Goal: Task Accomplishment & Management: Use online tool/utility

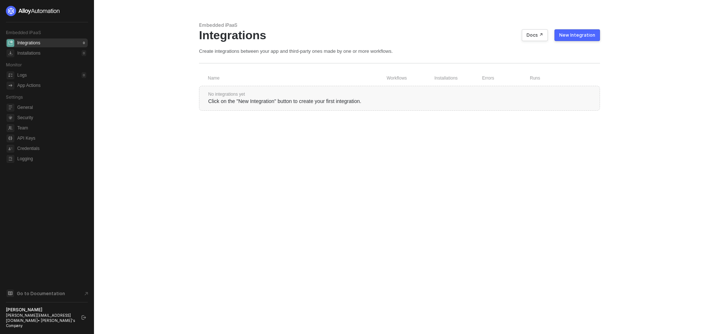
click at [587, 39] on button "New Integration" at bounding box center [577, 35] width 46 height 12
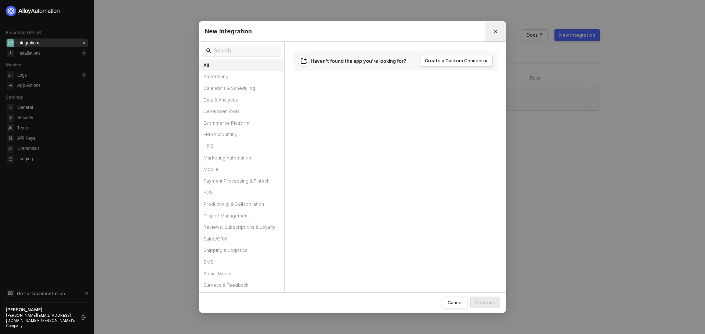
click at [490, 30] on button "Close" at bounding box center [496, 32] width 12 height 12
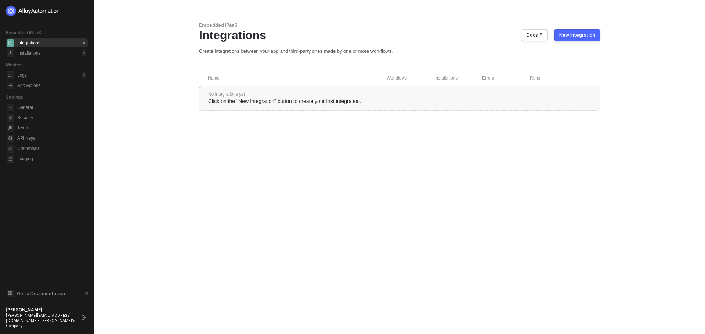
click at [86, 8] on div at bounding box center [47, 11] width 82 height 10
click at [84, 320] on icon "logout" at bounding box center [83, 318] width 4 height 4
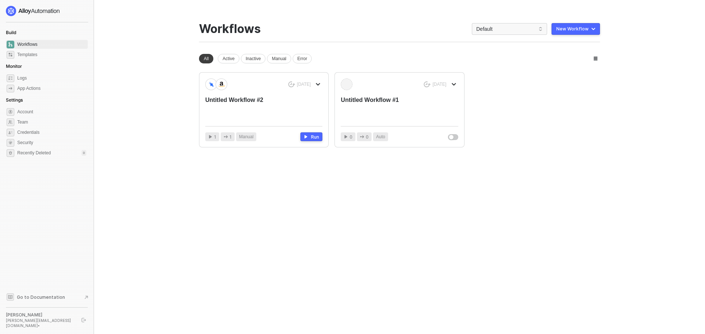
click at [578, 31] on div "New Workflow" at bounding box center [572, 29] width 32 height 6
click at [566, 59] on div "Start From Scratch" at bounding box center [554, 58] width 37 height 7
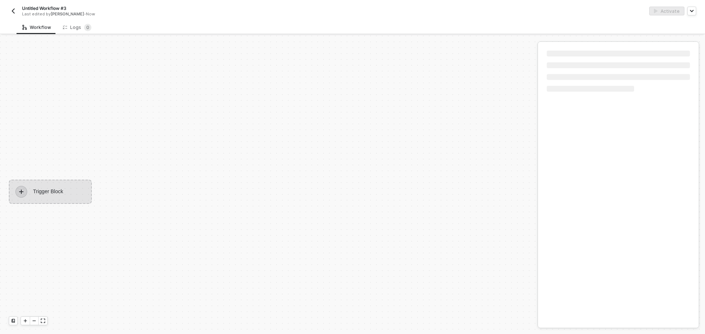
scroll to position [14, 0]
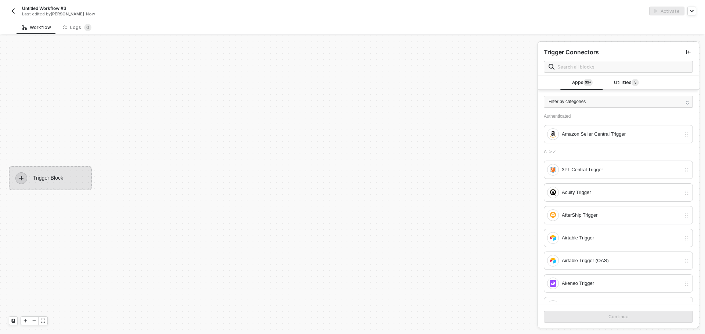
click at [13, 67] on div "Trigger Block" at bounding box center [267, 178] width 534 height 312
click at [586, 65] on input "text" at bounding box center [622, 67] width 131 height 8
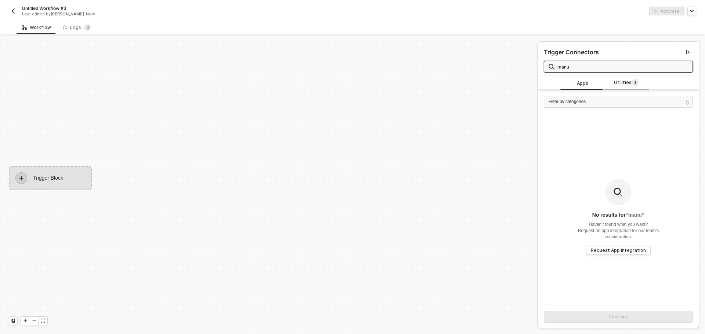
type input "manu"
click at [631, 84] on sup "1" at bounding box center [634, 82] width 7 height 7
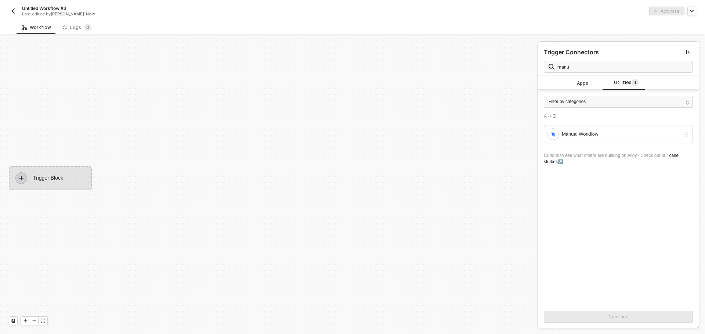
click at [612, 119] on div "A -> Z Manual Workflow" at bounding box center [617, 129] width 149 height 30
click at [610, 134] on div "Manual Workflow" at bounding box center [620, 134] width 119 height 8
click at [576, 315] on button "Continue" at bounding box center [617, 317] width 149 height 12
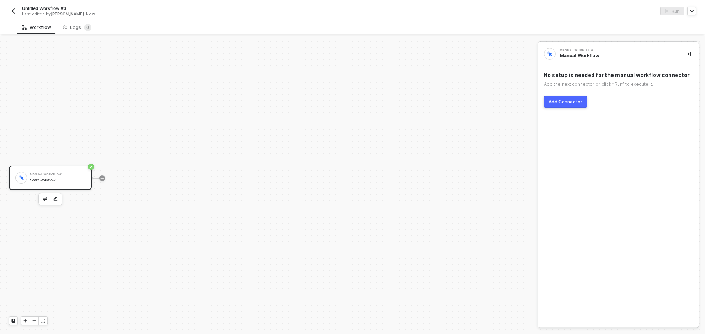
click at [570, 103] on div "Add Connector" at bounding box center [565, 102] width 34 height 6
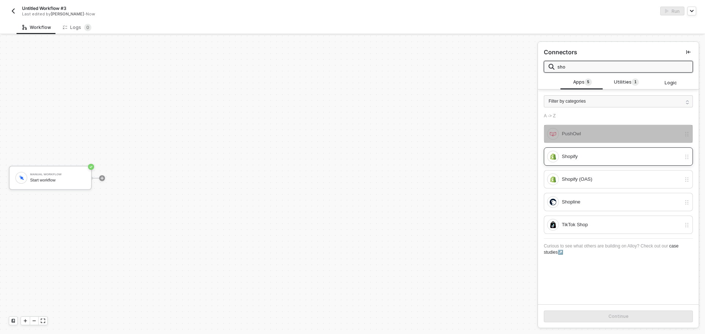
type input "sho"
click at [600, 153] on div "Shopify" at bounding box center [620, 157] width 119 height 8
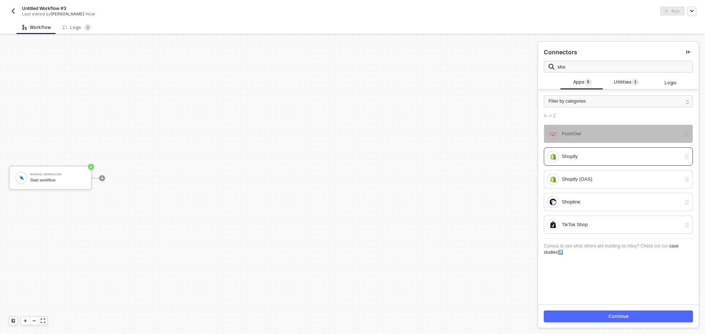
click at [600, 316] on button "Continue" at bounding box center [617, 317] width 149 height 12
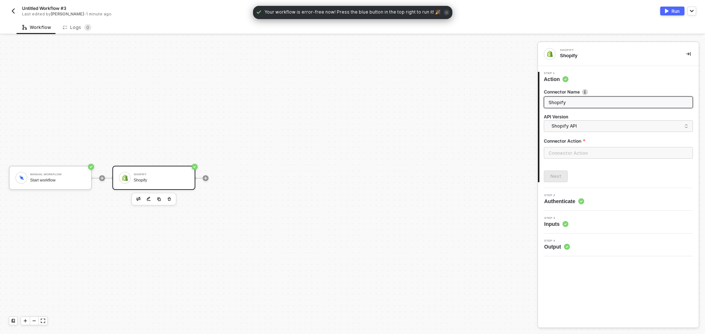
click at [571, 161] on div at bounding box center [617, 156] width 149 height 18
click at [566, 155] on input "text" at bounding box center [617, 153] width 149 height 12
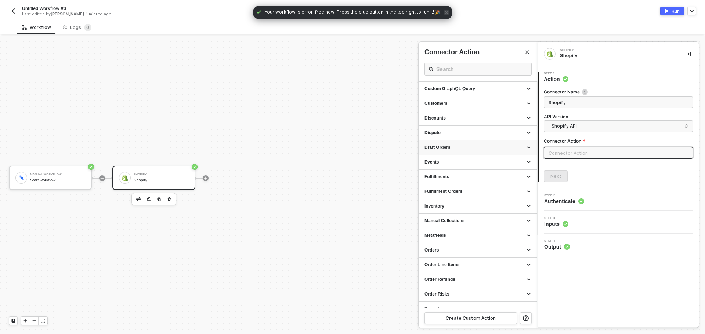
scroll to position [73, 0]
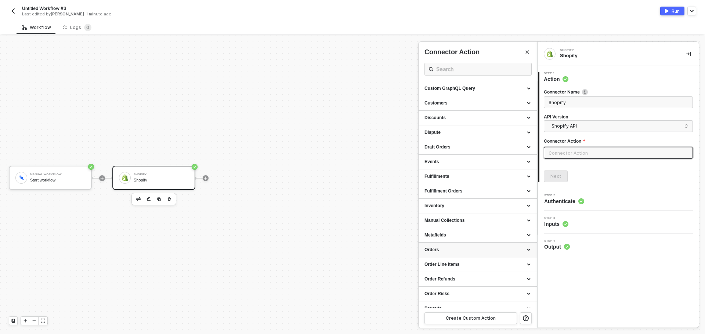
click at [451, 248] on div "Orders" at bounding box center [477, 250] width 107 height 6
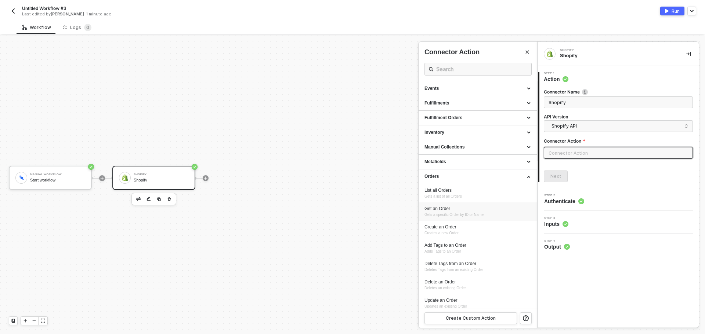
click at [466, 213] on span "Gets a specific Order by ID or Name" at bounding box center [453, 215] width 59 height 4
type input "Gets a specific Order by ID or Name"
type input "Orders - Get an Order"
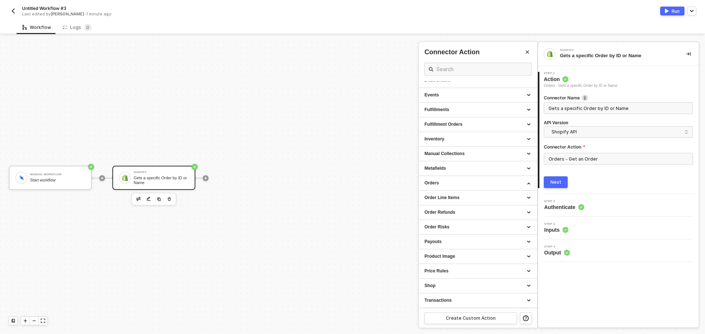
scroll to position [147, 0]
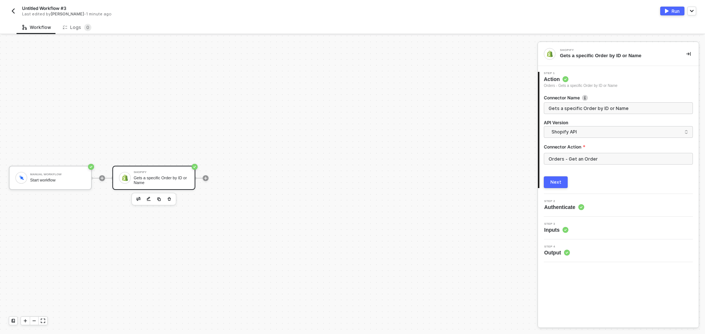
click at [554, 177] on button "Next" at bounding box center [555, 183] width 24 height 12
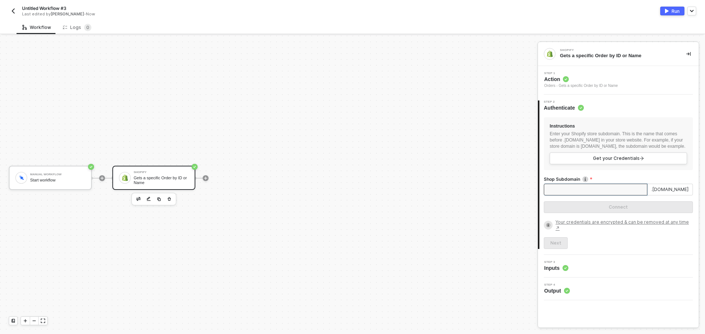
click at [591, 191] on input "Shop Subdomain" at bounding box center [594, 190] width 103 height 12
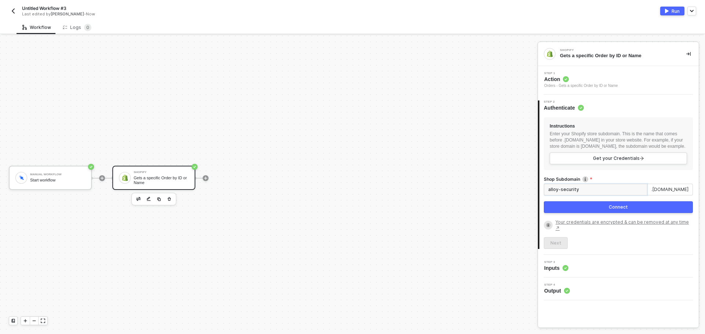
type input "alloy-security"
click at [601, 210] on button "Connect" at bounding box center [617, 207] width 149 height 12
click at [590, 213] on button "Connect" at bounding box center [617, 207] width 149 height 12
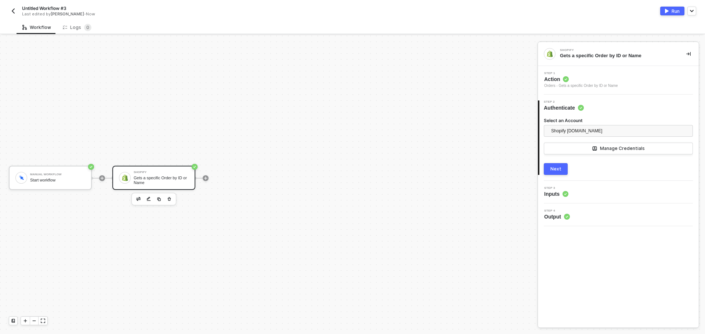
click at [563, 165] on button "Next" at bounding box center [555, 169] width 24 height 12
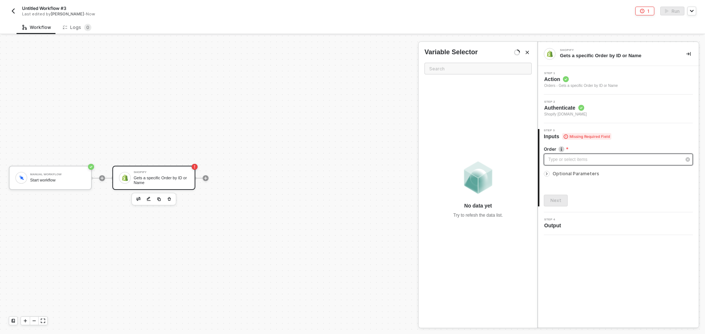
click at [594, 159] on div "Type or select items ﻿" at bounding box center [614, 159] width 133 height 7
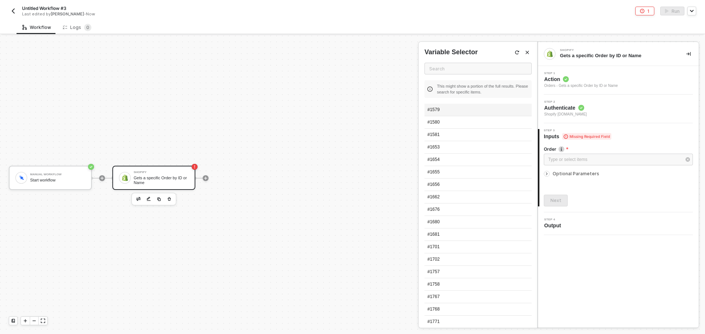
click at [468, 112] on div "#1579" at bounding box center [477, 110] width 107 height 12
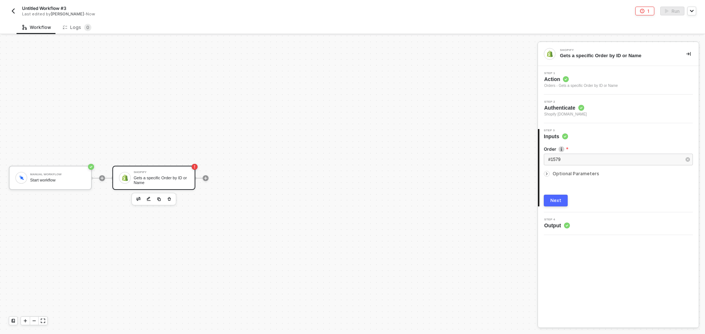
click at [551, 201] on div "Next" at bounding box center [555, 201] width 11 height 6
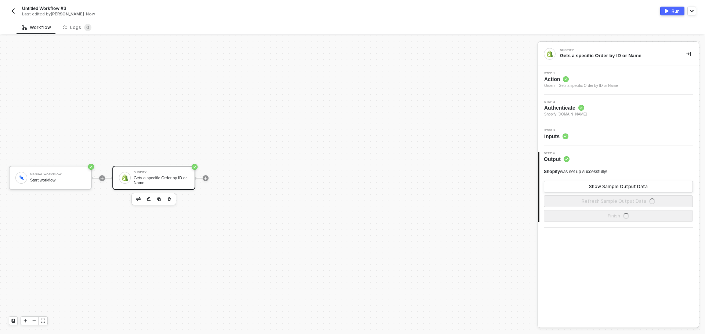
click at [672, 12] on div "Run" at bounding box center [675, 11] width 8 height 6
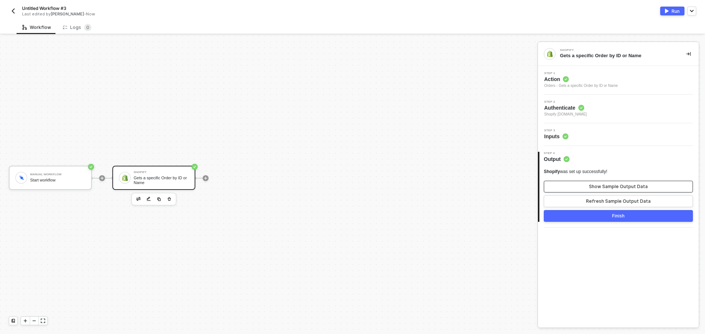
click at [604, 186] on div "Show Sample Output Data" at bounding box center [618, 187] width 59 height 6
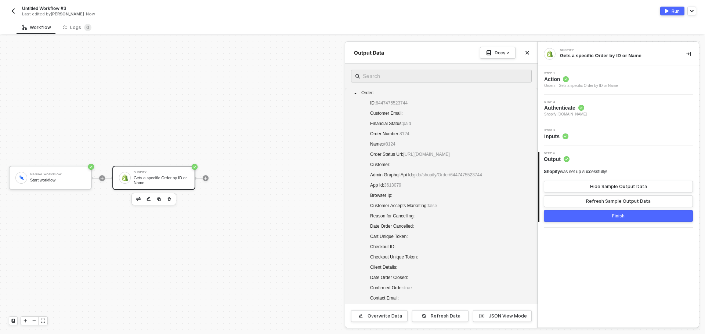
click at [672, 10] on div "Run" at bounding box center [675, 11] width 8 height 6
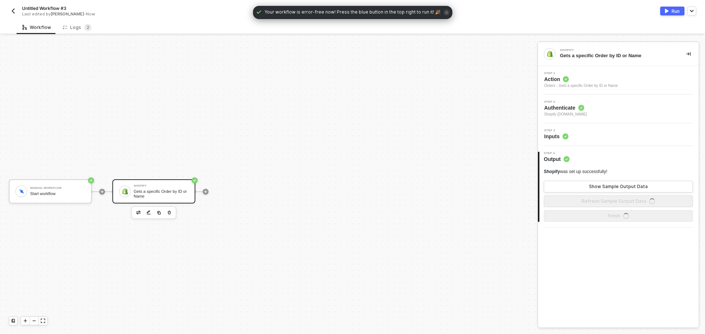
scroll to position [14, 0]
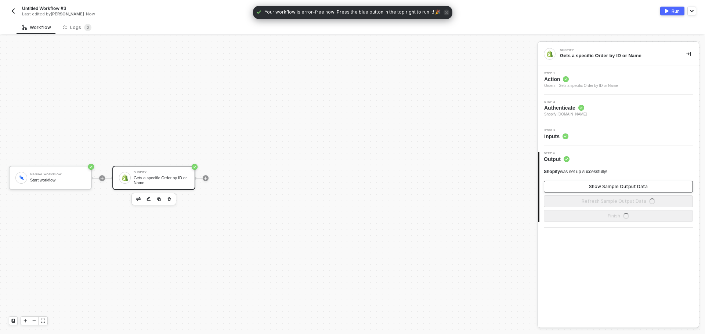
click at [586, 181] on button "Show Sample Output Data" at bounding box center [617, 187] width 149 height 12
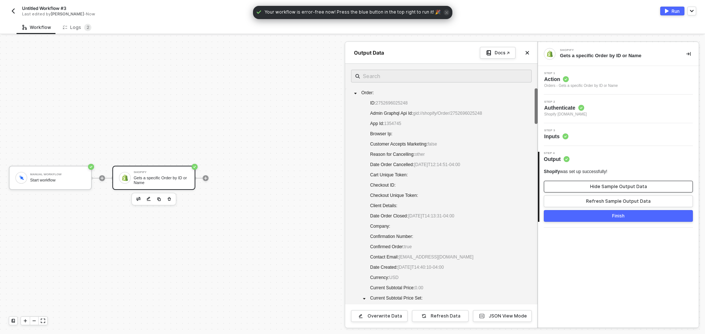
click at [587, 183] on button "Hide Sample Output Data" at bounding box center [617, 187] width 149 height 12
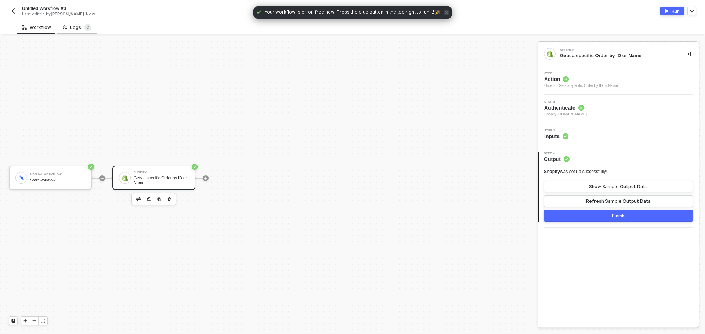
click at [77, 27] on div "Logs 2" at bounding box center [77, 27] width 29 height 7
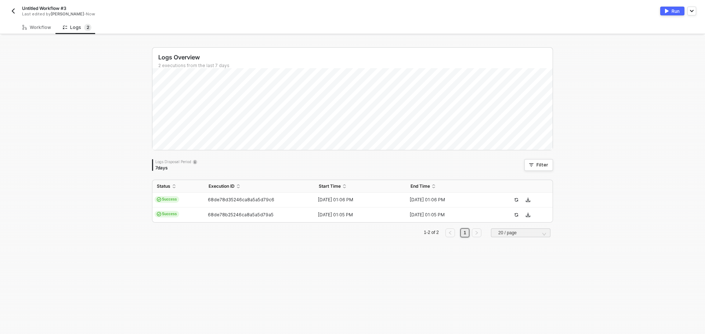
click at [254, 197] on td "68de78d35246ca8a5a5d79c6" at bounding box center [259, 200] width 110 height 15
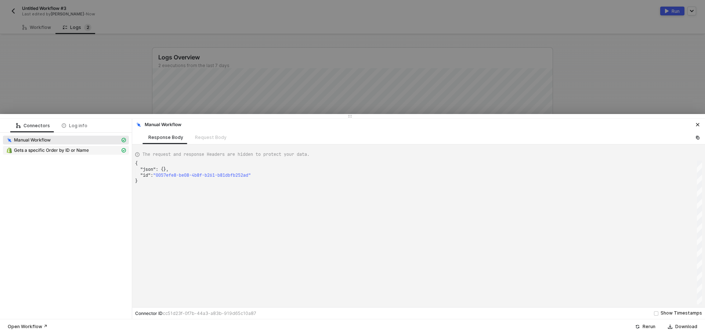
click at [86, 149] on span "Gets a specific Order by ID or Name" at bounding box center [51, 151] width 75 height 6
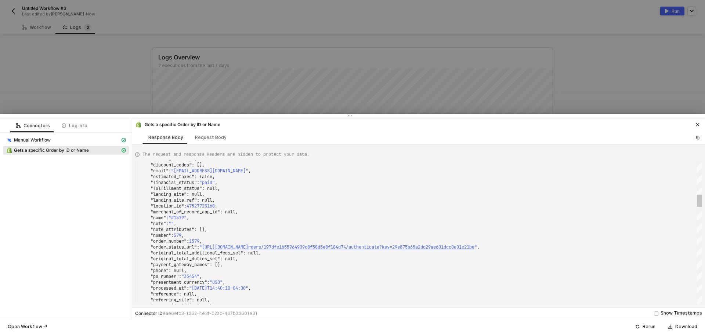
type textarea ""email": "kkkk@gmail.com", "estimated_taxes": false, "financial_status": "paid"…"
drag, startPoint x: 188, startPoint y: 219, endPoint x: 175, endPoint y: 218, distance: 13.3
click at [128, 82] on div at bounding box center [352, 167] width 705 height 334
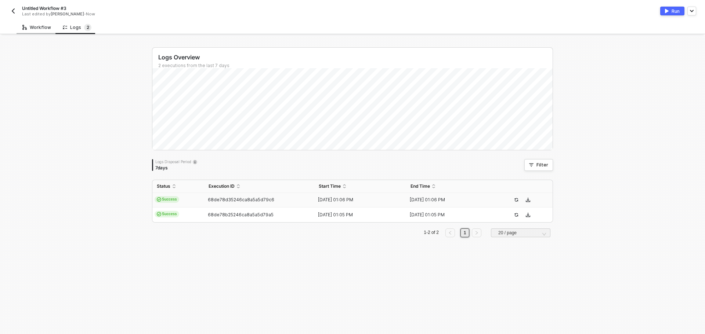
click at [42, 31] on div "Workflow" at bounding box center [37, 28] width 40 height 14
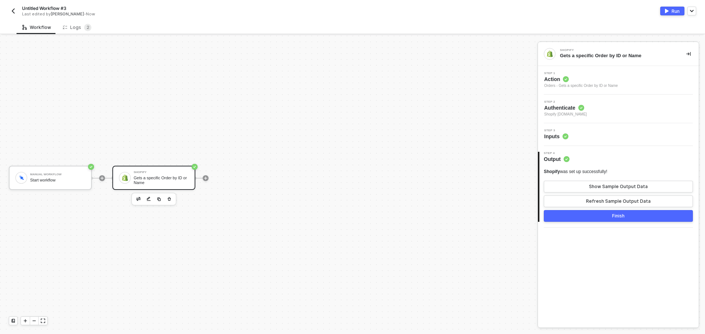
click at [598, 134] on div "Step 3 Inputs" at bounding box center [618, 134] width 159 height 11
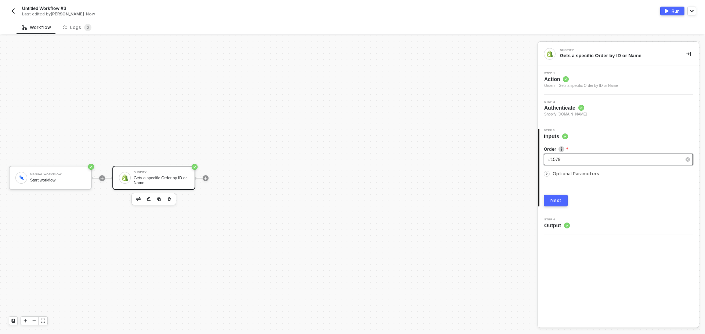
click at [589, 160] on div "#1579" at bounding box center [614, 159] width 133 height 7
drag, startPoint x: 579, startPoint y: 160, endPoint x: 527, endPoint y: 156, distance: 52.2
click at [537, 156] on div "Shopify Gets a specific Order by ID or Name Step 1 Action Orders - Gets a speci…" at bounding box center [620, 185] width 167 height 299
click at [563, 204] on button "Next" at bounding box center [555, 201] width 24 height 12
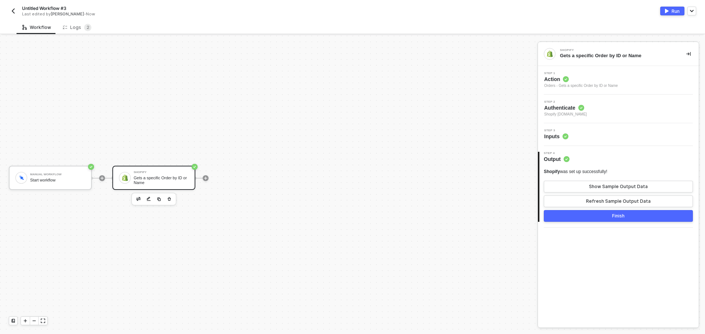
click at [672, 10] on div "Run" at bounding box center [675, 11] width 8 height 6
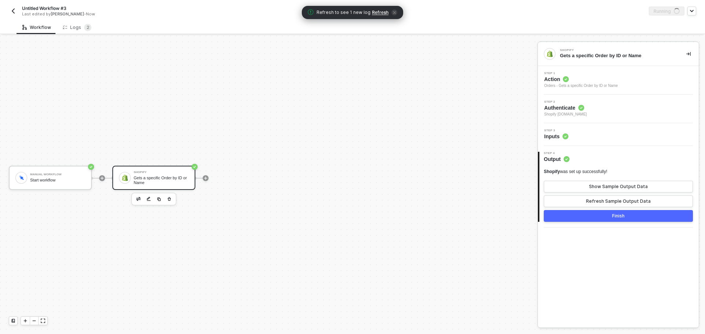
click at [381, 17] on div "Refresh to see 1 new log Refresh" at bounding box center [352, 12] width 101 height 13
click at [381, 15] on span "Refresh" at bounding box center [380, 13] width 17 height 6
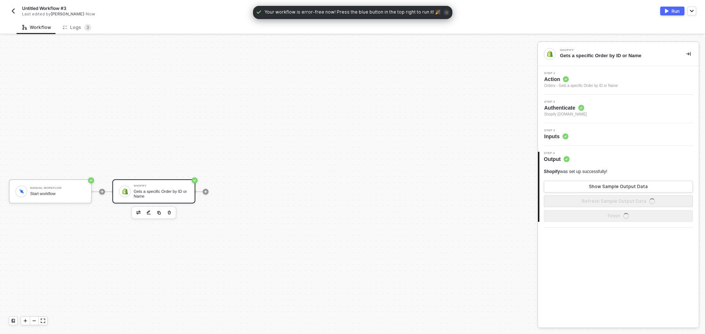
scroll to position [14, 0]
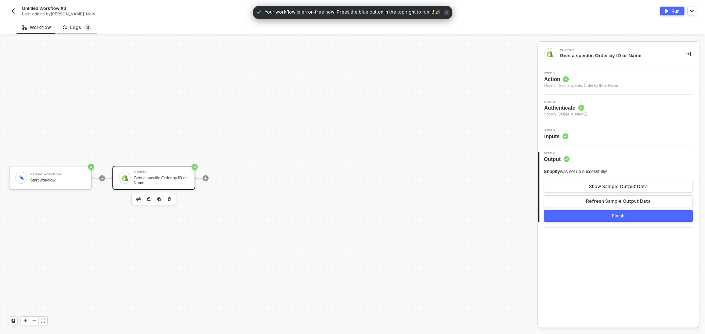
click at [86, 26] on span "3" at bounding box center [87, 28] width 3 height 6
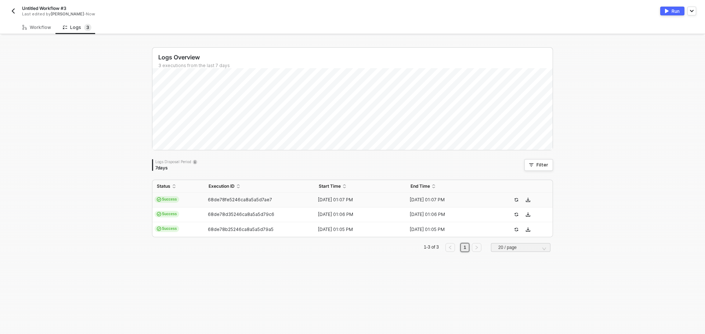
click at [236, 200] on span "68de78fe5246ca8a5a5d7ae7" at bounding box center [240, 200] width 64 height 6
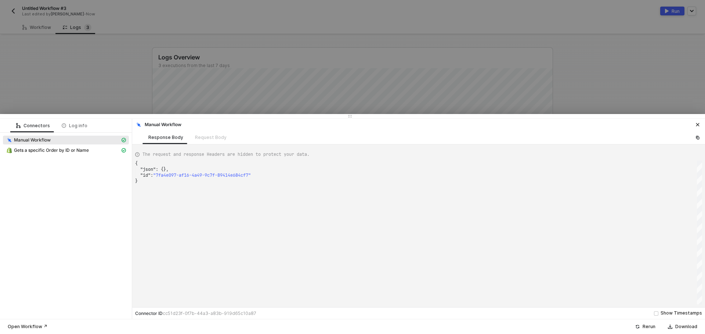
click at [67, 156] on div "Gets a specific Order by ID or Name" at bounding box center [66, 151] width 126 height 10
click at [69, 150] on span "Gets a specific Order by ID or Name" at bounding box center [51, 151] width 75 height 6
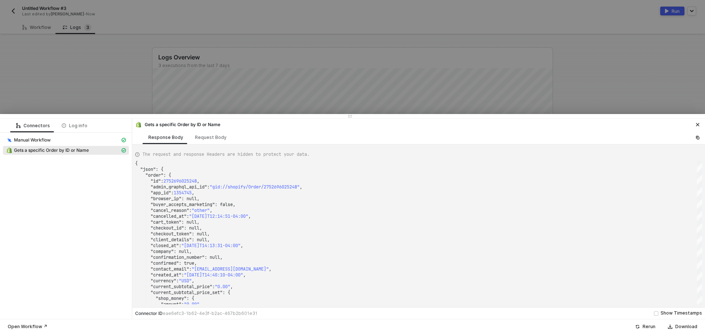
click at [241, 129] on div "Gets a specific Order by ID or Name" at bounding box center [418, 124] width 572 height 10
drag, startPoint x: 191, startPoint y: 137, endPoint x: 196, endPoint y: 137, distance: 5.1
click at [192, 137] on div "Request Body" at bounding box center [210, 138] width 43 height 14
type textarea "{ "keyValuePairs": [], "apiVersion": "shopifyV1", "orderId": "2752696025248", "…"
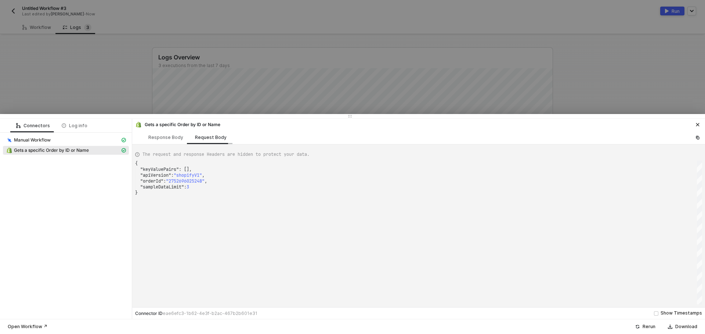
click at [199, 137] on div "Request Body" at bounding box center [211, 138] width 32 height 6
click at [120, 91] on div at bounding box center [352, 167] width 705 height 334
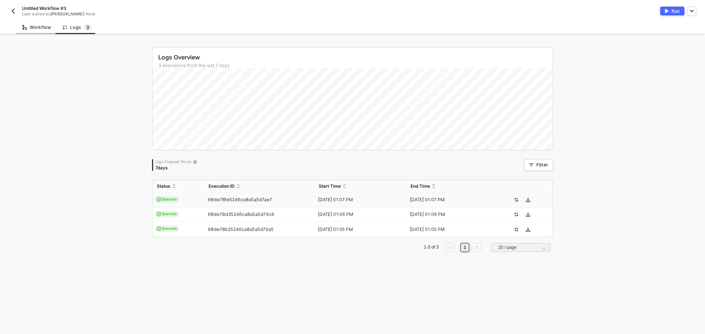
click at [44, 29] on div "Workflow" at bounding box center [36, 28] width 29 height 6
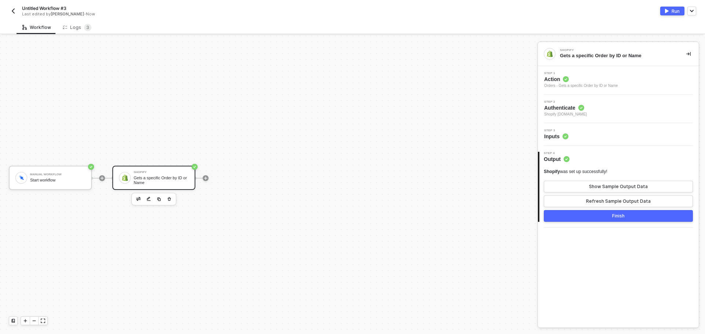
click at [605, 134] on div "Step 3 Inputs" at bounding box center [618, 134] width 159 height 11
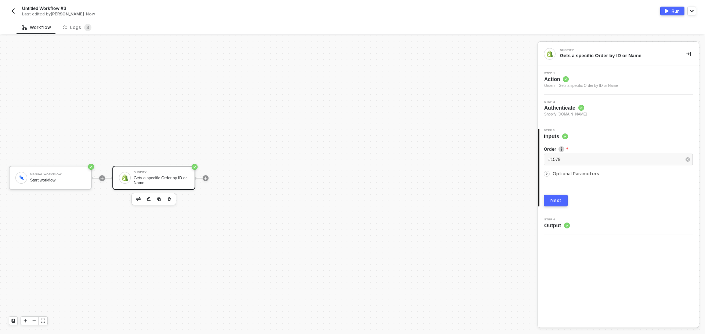
click at [690, 161] on button "button" at bounding box center [687, 160] width 8 height 8
click at [597, 190] on div "Order Type or select items ﻿ Optional Parameters Next" at bounding box center [617, 173] width 149 height 66
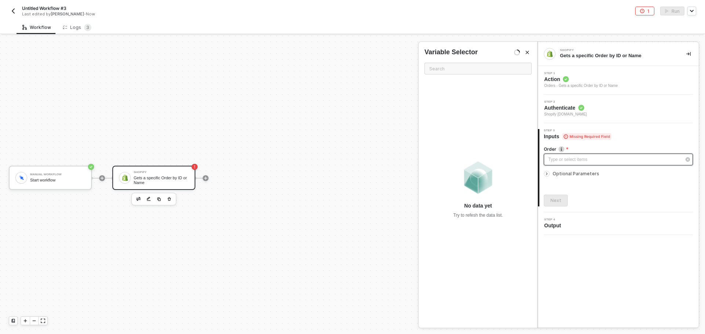
click at [600, 164] on div "Type or select items ﻿" at bounding box center [617, 160] width 149 height 12
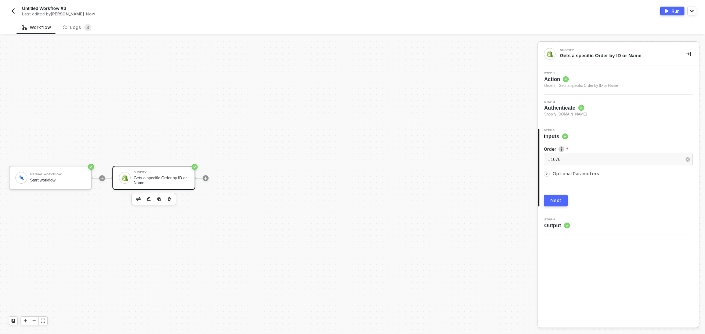
click at [560, 199] on div "Next" at bounding box center [555, 201] width 11 height 6
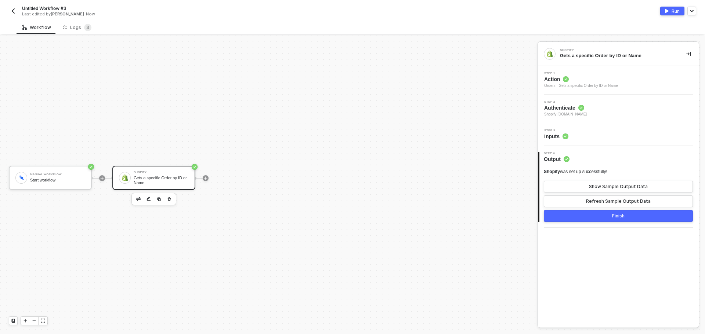
click at [674, 14] on div "Run" at bounding box center [675, 11] width 8 height 6
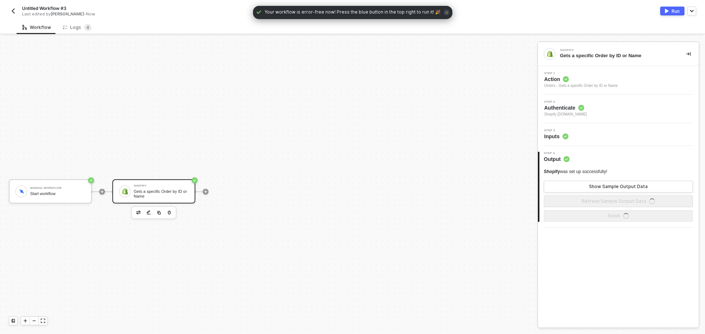
scroll to position [14, 0]
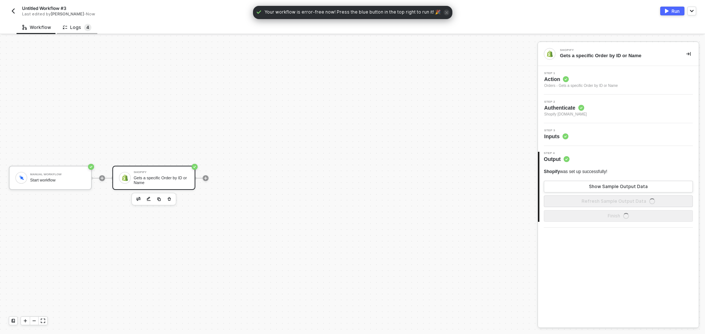
click at [86, 25] on span "4" at bounding box center [87, 28] width 3 height 6
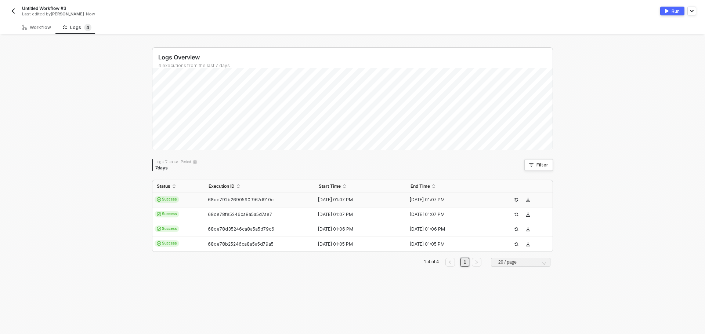
click at [245, 198] on span "68de792b2690590f967d910c" at bounding box center [241, 200] width 66 height 6
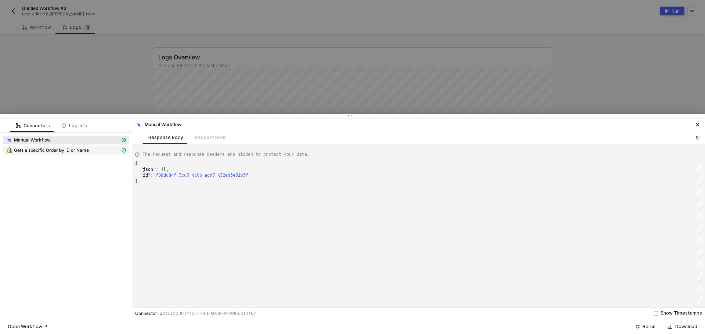
click at [68, 151] on span "Gets a specific Order by ID or Name" at bounding box center [51, 151] width 75 height 6
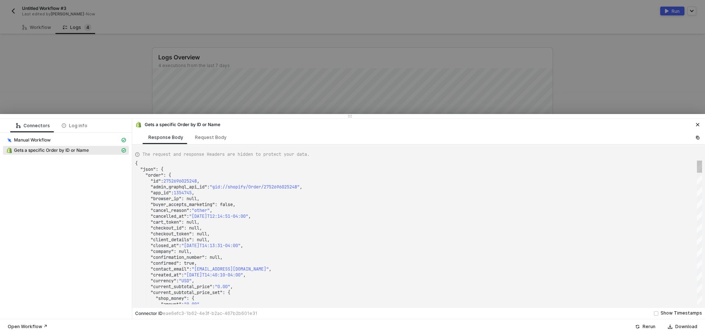
click at [197, 144] on div "Gets a specific Order by ID or Name Response Body Request Body" at bounding box center [418, 132] width 572 height 26
click at [200, 142] on div "Request Body" at bounding box center [210, 138] width 43 height 14
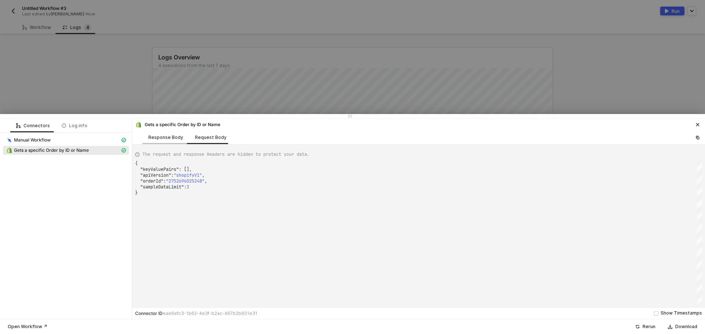
click at [170, 139] on div "Response Body" at bounding box center [165, 138] width 35 height 6
type textarea "{ "json": { "order": { "id": 2752696025248, "admin_graphql_api_id": "gid://shop…"
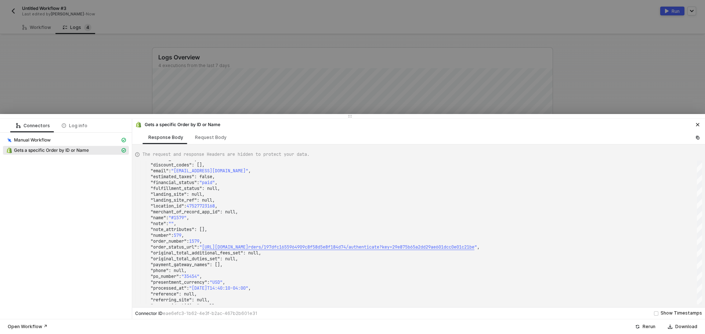
click at [85, 65] on div at bounding box center [352, 167] width 705 height 334
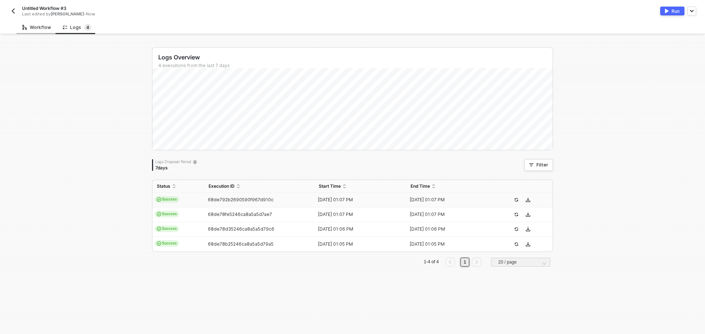
click at [46, 31] on div "Workflow" at bounding box center [37, 28] width 40 height 14
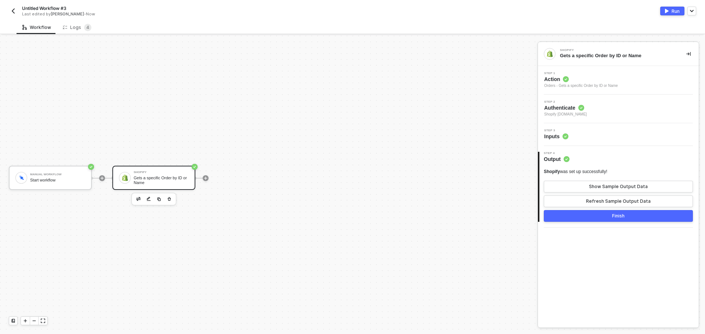
click at [630, 134] on div "Step 3 Inputs" at bounding box center [618, 134] width 159 height 11
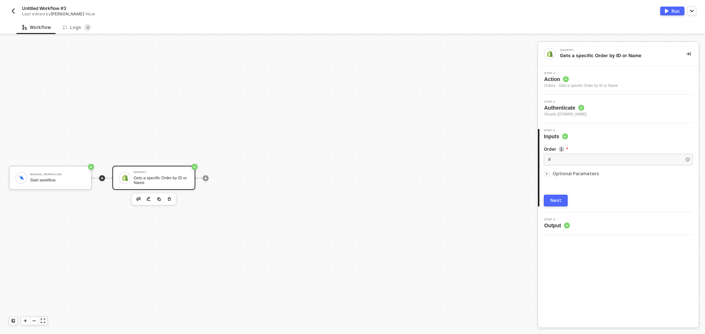
click at [99, 178] on div at bounding box center [102, 178] width 6 height 6
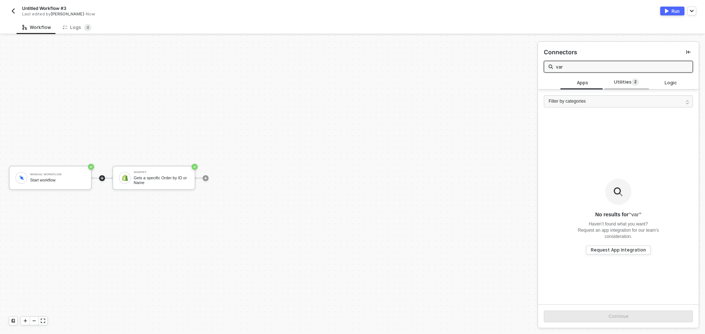
type input "var"
click at [619, 79] on span "Utilities 2" at bounding box center [626, 83] width 25 height 8
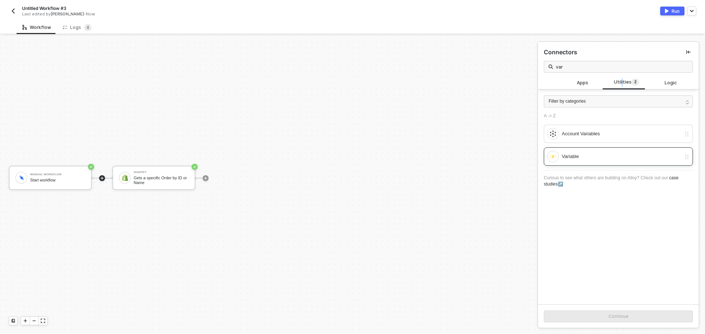
click at [590, 158] on div "Variable" at bounding box center [620, 157] width 119 height 8
click at [625, 313] on button "Continue" at bounding box center [617, 317] width 149 height 12
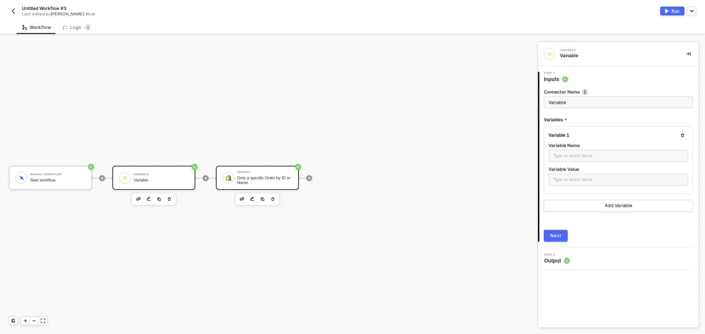
click at [255, 179] on div "Gets a specific Order by ID or Name" at bounding box center [264, 180] width 55 height 9
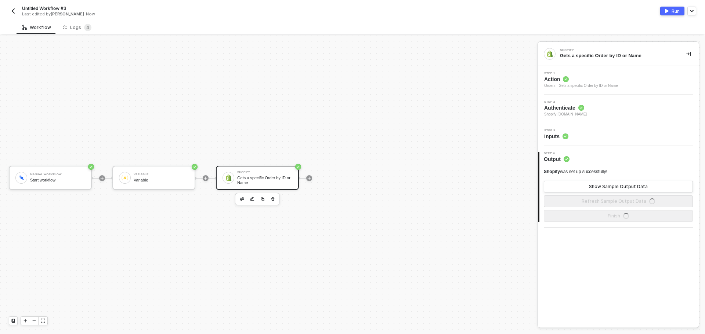
click at [607, 132] on div "Step 3 Inputs" at bounding box center [618, 134] width 159 height 11
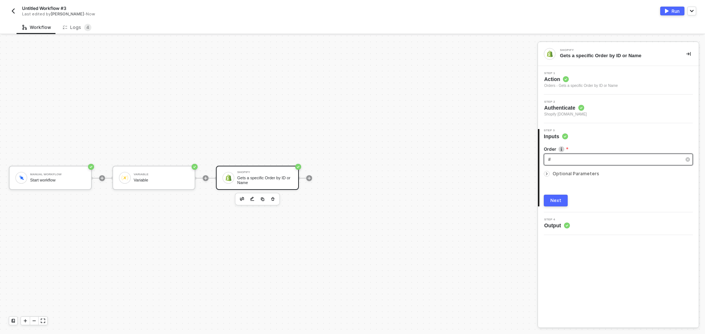
click at [573, 161] on div "#" at bounding box center [614, 159] width 133 height 7
click at [177, 166] on div "Variable Variable" at bounding box center [153, 178] width 83 height 24
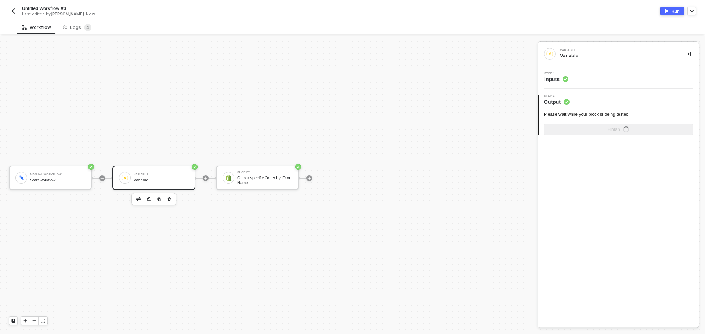
click at [600, 81] on div "Step 1 Inputs" at bounding box center [618, 77] width 159 height 11
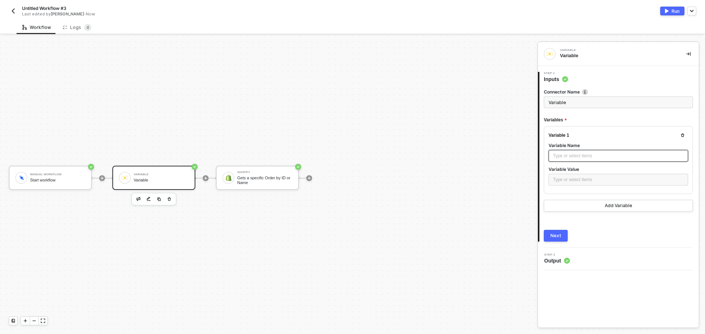
click at [591, 156] on div "Type or select items ﻿" at bounding box center [618, 156] width 131 height 7
click at [585, 179] on div "Type or select items ﻿" at bounding box center [618, 180] width 131 height 7
click at [563, 237] on button "Next" at bounding box center [555, 236] width 24 height 12
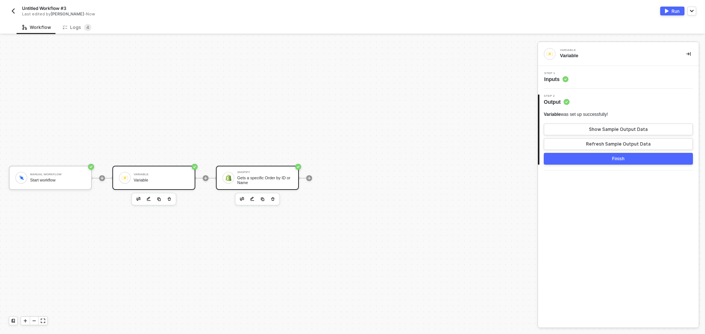
click at [261, 173] on div "Shopify" at bounding box center [264, 172] width 55 height 3
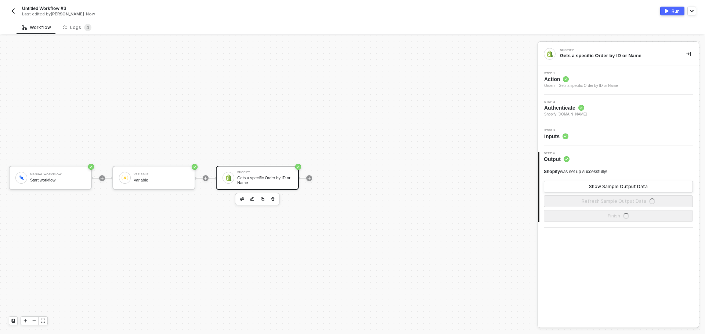
click at [599, 134] on div "Step 3 Inputs" at bounding box center [618, 134] width 159 height 11
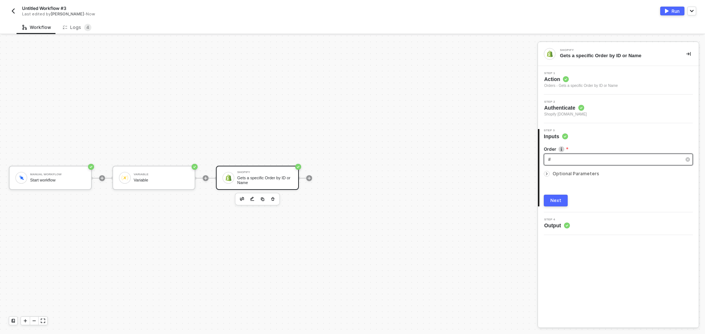
drag, startPoint x: 596, startPoint y: 161, endPoint x: 620, endPoint y: 157, distance: 24.6
click at [596, 161] on div "#" at bounding box center [614, 159] width 133 height 7
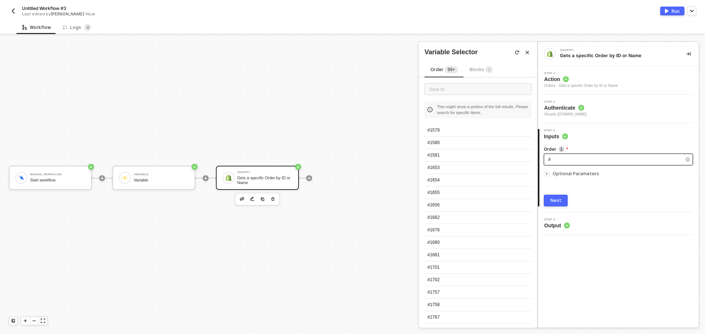
click at [579, 158] on div "#" at bounding box center [614, 159] width 133 height 7
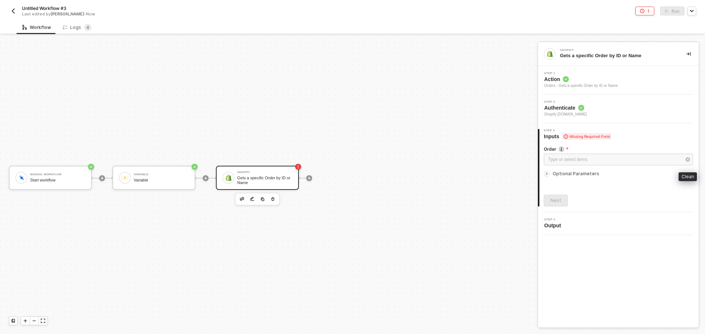
click at [687, 160] on icon "button" at bounding box center [687, 159] width 4 height 4
click at [620, 160] on div "Type or select items ﻿" at bounding box center [614, 159] width 133 height 7
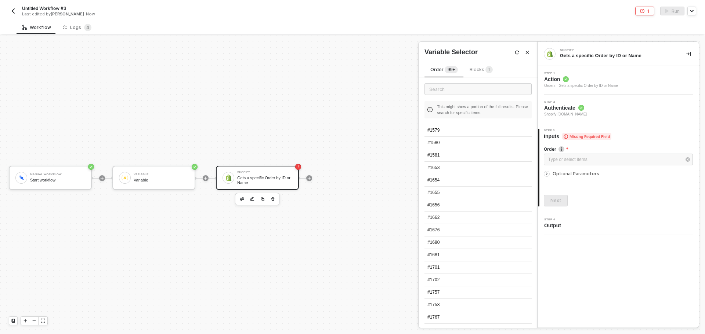
click at [470, 74] on div "Blocks 1" at bounding box center [480, 70] width 35 height 9
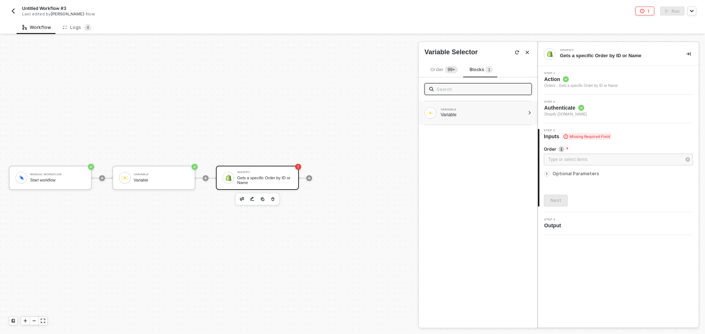
click at [456, 114] on div "Variable" at bounding box center [482, 115] width 84 height 6
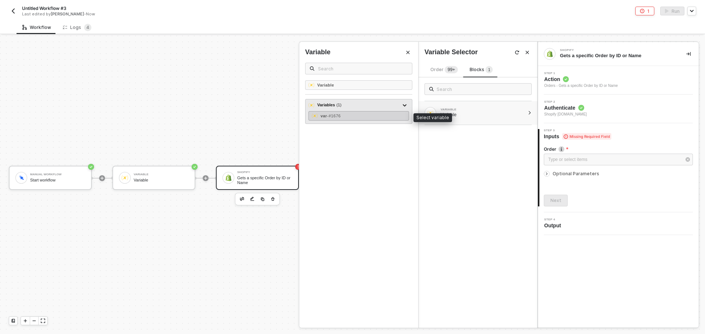
click at [374, 117] on div "var - #1676" at bounding box center [358, 116] width 101 height 10
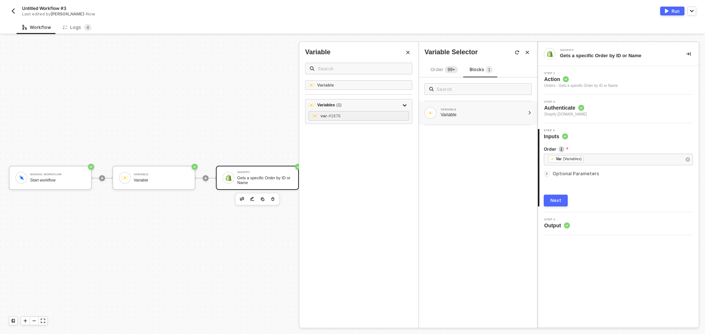
click at [556, 203] on div "Next" at bounding box center [555, 201] width 11 height 6
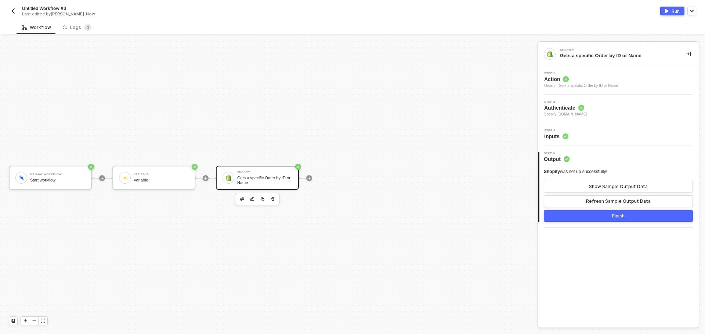
click at [672, 11] on div "Run" at bounding box center [675, 11] width 8 height 6
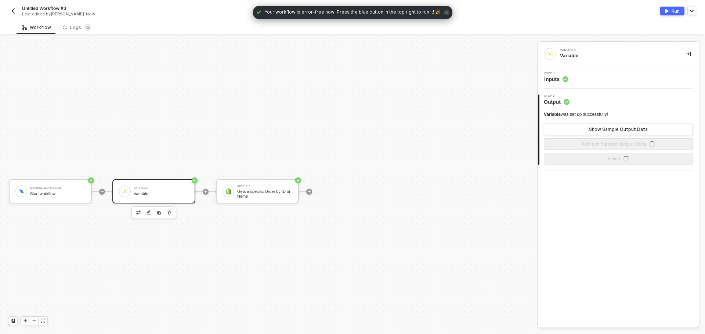
scroll to position [14, 0]
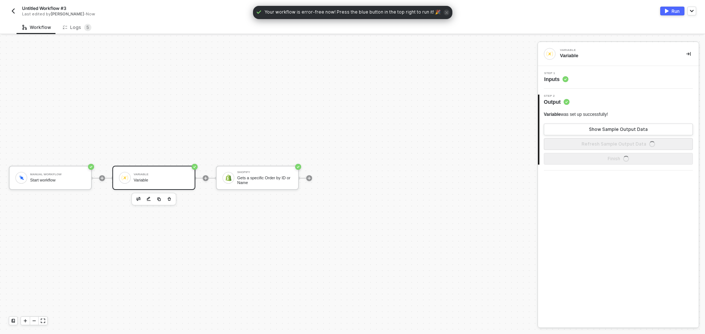
click at [467, 233] on div "Manual Workflow Start workflow Variable Variable Shopify Gets a specific Order …" at bounding box center [267, 178] width 534 height 312
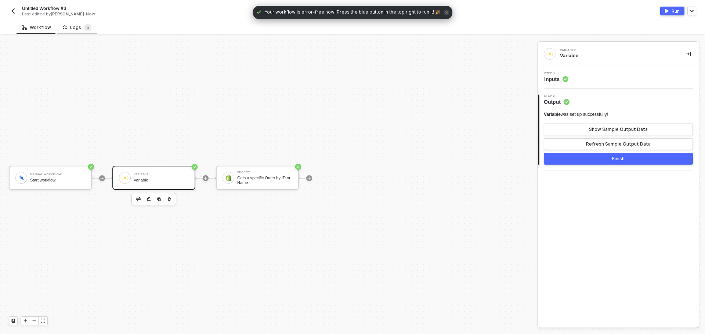
click at [86, 22] on div "Logs 5" at bounding box center [77, 28] width 40 height 14
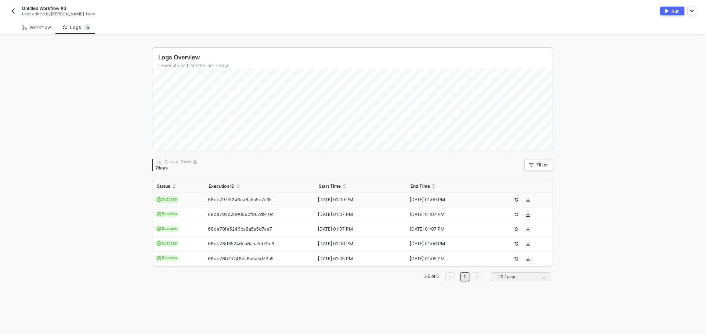
click at [245, 203] on td "68de797f5246ca8a5a5d7c35" at bounding box center [259, 200] width 110 height 15
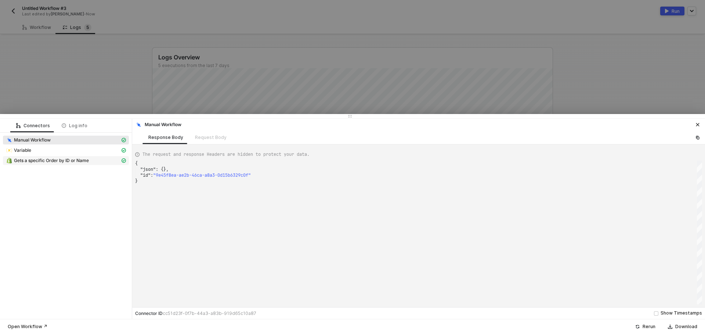
click at [65, 157] on span "Gets a specific Order by ID or Name" at bounding box center [66, 160] width 126 height 9
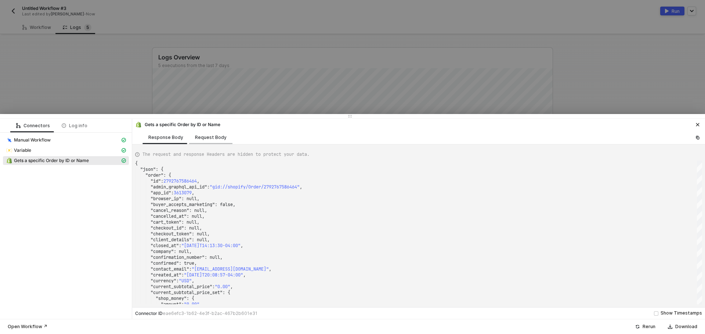
click at [226, 132] on div "Request Body" at bounding box center [210, 138] width 43 height 14
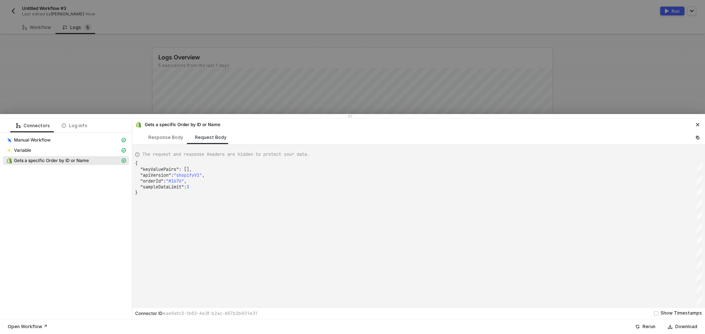
click at [76, 156] on div "Variable" at bounding box center [66, 151] width 126 height 10
click at [76, 155] on div "Variable" at bounding box center [66, 151] width 126 height 10
click at [76, 153] on div "Variable" at bounding box center [63, 150] width 114 height 7
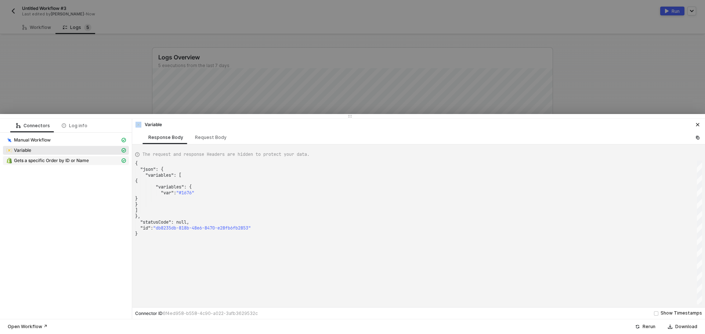
click at [76, 159] on span "Gets a specific Order by ID or Name" at bounding box center [51, 161] width 75 height 6
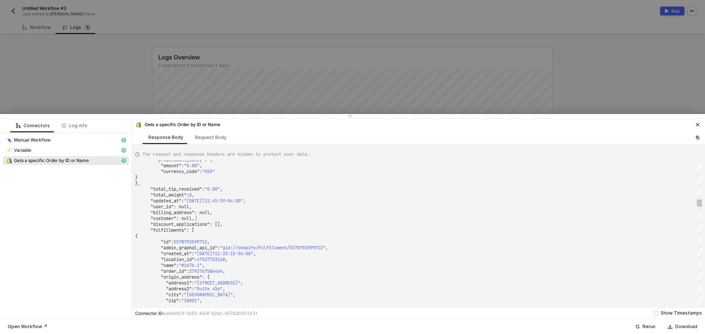
scroll to position [0, 0]
click at [261, 219] on div ""customer" : null," at bounding box center [418, 219] width 567 height 6
click at [214, 152] on span "The request and response Headers are hidden to protect your data." at bounding box center [225, 154] width 167 height 7
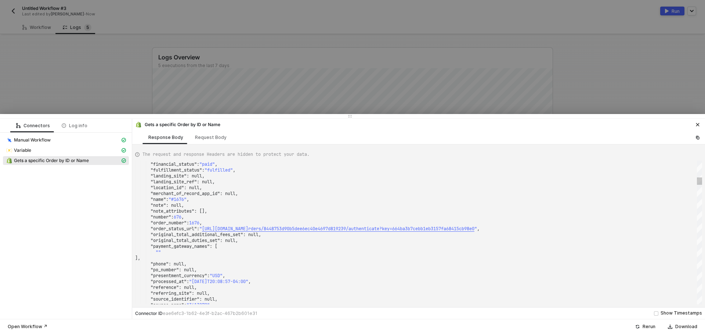
type textarea ""email": "gwmojica@gmail.com", "estimated_taxes": false, "financial_status": "p…"
drag, startPoint x: 187, startPoint y: 199, endPoint x: 175, endPoint y: 199, distance: 12.5
click at [102, 79] on div at bounding box center [352, 167] width 705 height 334
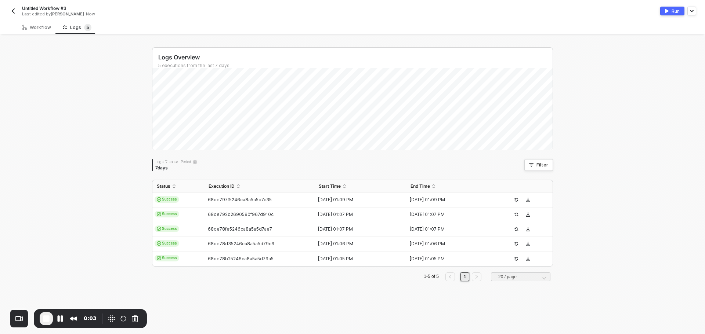
click at [28, 19] on div "Untitled Workflow #3 Last edited by Sean Galeon - Now Run" at bounding box center [352, 10] width 687 height 21
click at [32, 25] on div "Workflow" at bounding box center [36, 28] width 29 height 6
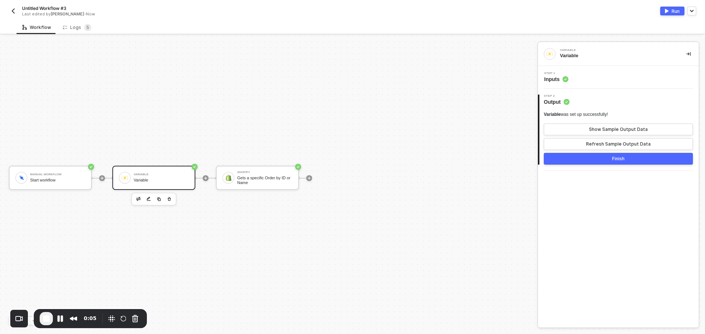
click at [152, 175] on div "Variable" at bounding box center [161, 174] width 55 height 3
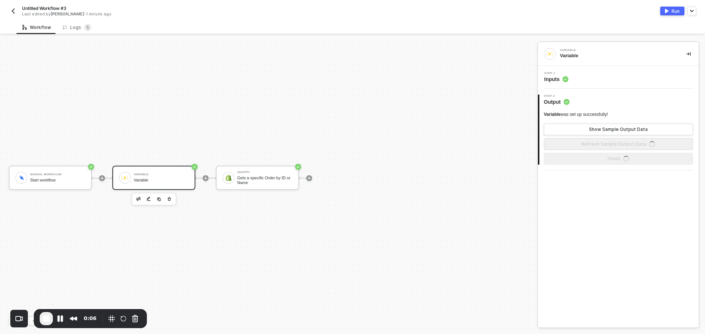
click at [618, 80] on div "Step 1 Inputs" at bounding box center [618, 77] width 159 height 11
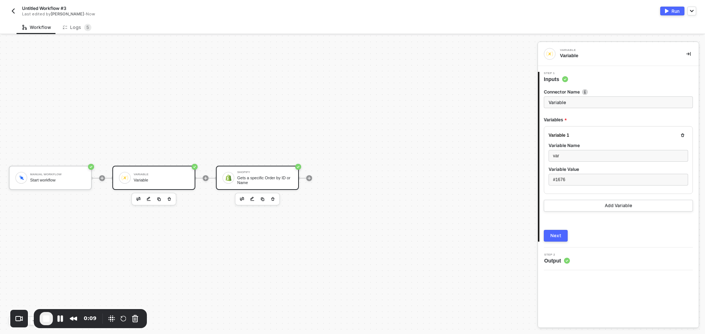
click at [268, 174] on div "Shopify" at bounding box center [264, 172] width 55 height 3
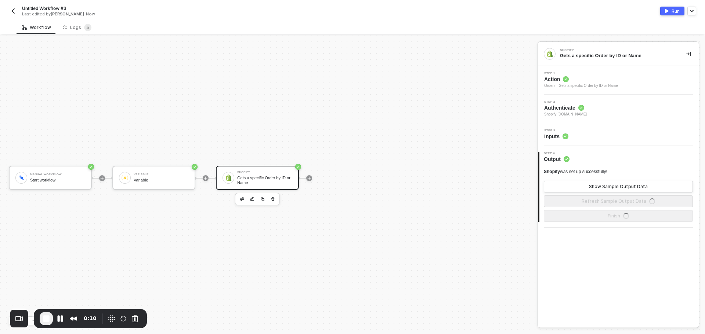
click at [597, 140] on div "Step 3 Inputs" at bounding box center [618, 134] width 161 height 23
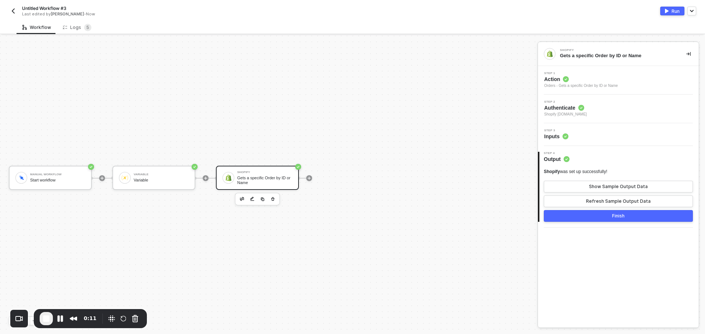
click at [597, 135] on div "Step 3 Inputs" at bounding box center [618, 134] width 159 height 11
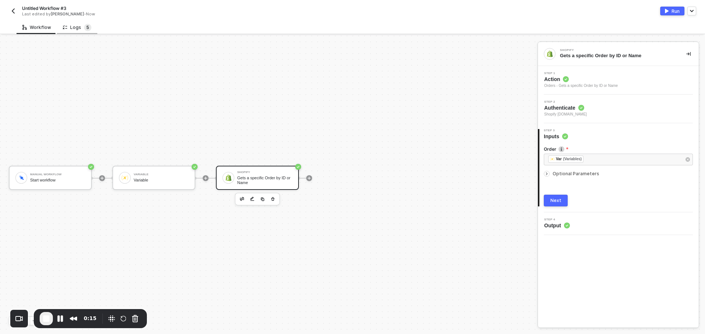
click at [86, 25] on span "5" at bounding box center [87, 28] width 3 height 6
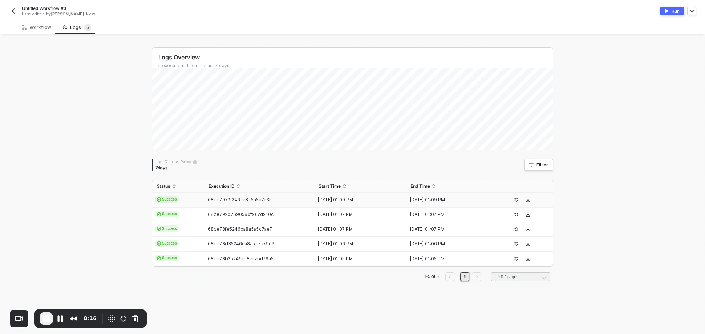
click at [255, 201] on span "68de797f5246ca8a5a5d7c35" at bounding box center [240, 200] width 64 height 6
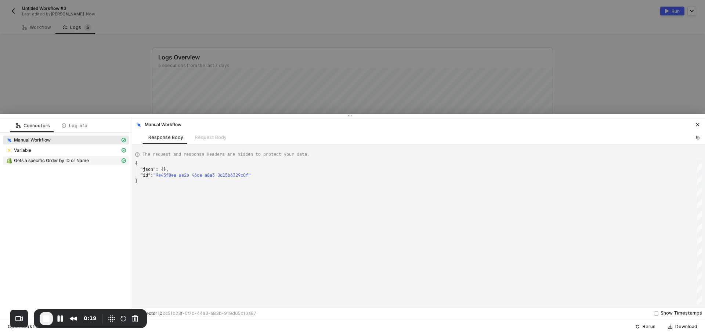
click at [105, 161] on div "Gets a specific Order by ID or Name" at bounding box center [63, 160] width 114 height 7
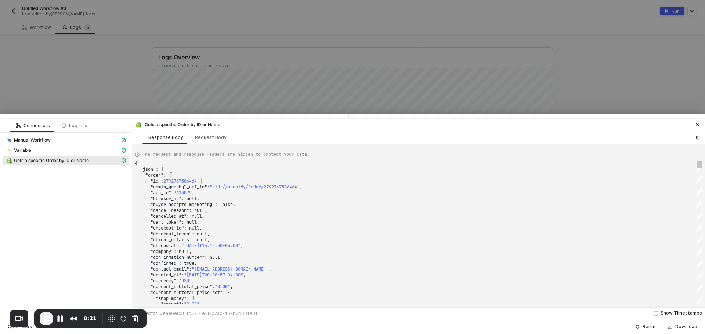
scroll to position [0, 0]
drag, startPoint x: 201, startPoint y: 181, endPoint x: 166, endPoint y: 182, distance: 35.6
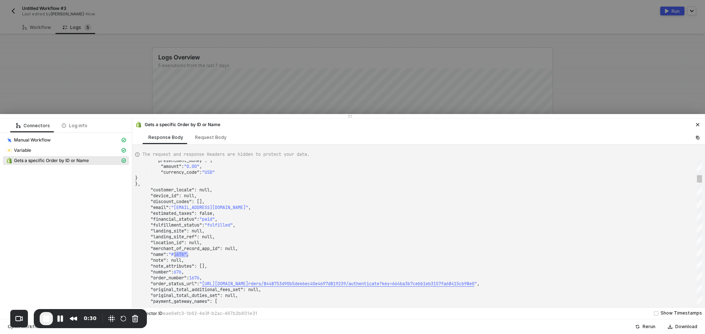
drag, startPoint x: 188, startPoint y: 253, endPoint x: 174, endPoint y: 255, distance: 13.7
click at [54, 148] on div "Variable" at bounding box center [63, 150] width 114 height 7
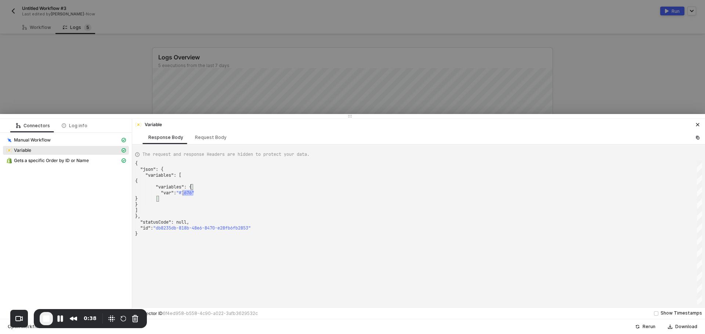
drag, startPoint x: 194, startPoint y: 194, endPoint x: 182, endPoint y: 195, distance: 12.9
click at [63, 158] on span "Gets a specific Order by ID or Name" at bounding box center [51, 161] width 75 height 6
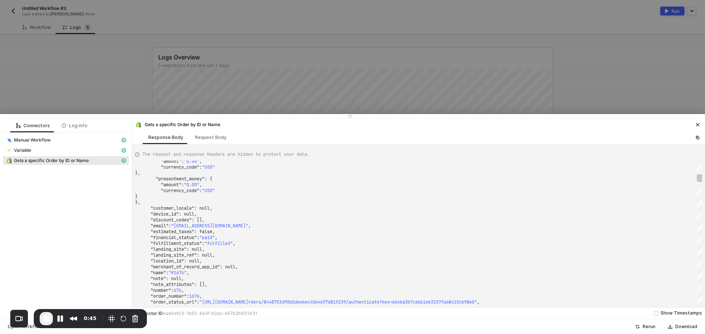
type textarea ""email": "gwmojica@gmail.com", "estimated_taxes": false, "financial_status": "p…"
drag, startPoint x: 146, startPoint y: 274, endPoint x: 180, endPoint y: 274, distance: 33.8
click at [48, 315] on span "End Recording" at bounding box center [46, 318] width 9 height 9
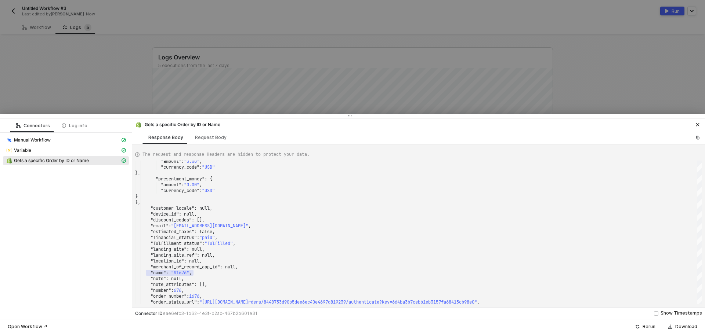
click at [419, 34] on div at bounding box center [352, 167] width 705 height 334
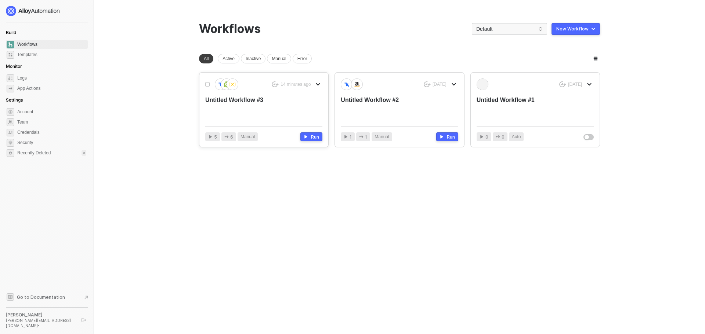
click at [233, 106] on div "Untitled Workflow #3" at bounding box center [252, 108] width 94 height 24
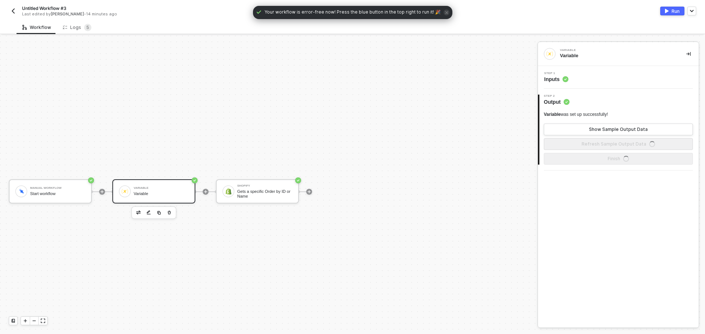
scroll to position [14, 0]
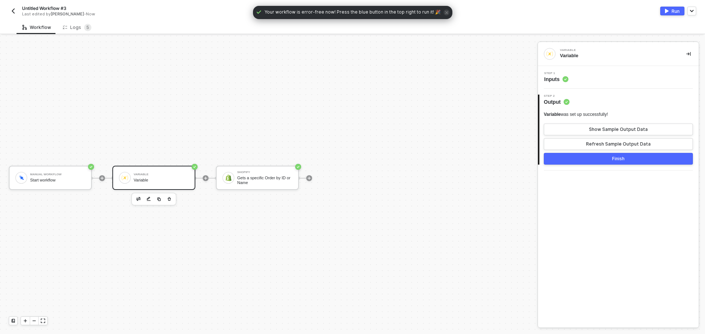
click at [514, 42] on div "Manual Workflow Start workflow Variable Variable Shopify Gets a specific Order …" at bounding box center [267, 178] width 534 height 312
click at [98, 28] on div "Workflow Logs 5" at bounding box center [361, 28] width 688 height 14
click at [81, 26] on div "Logs 5" at bounding box center [77, 27] width 29 height 7
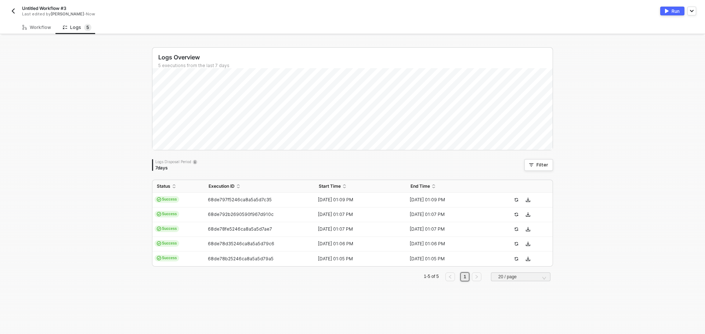
click at [269, 200] on div "68de797f5246ca8a5a5d7c35" at bounding box center [256, 200] width 104 height 6
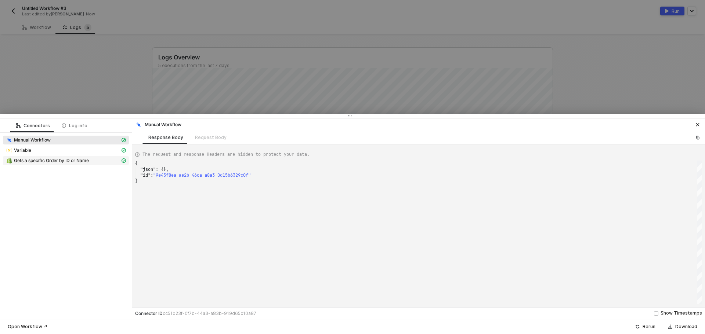
click at [80, 161] on span "Gets a specific Order by ID or Name" at bounding box center [51, 161] width 75 height 6
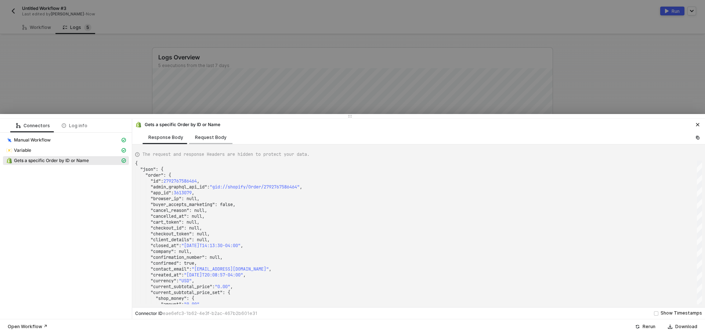
click at [213, 142] on div "Request Body" at bounding box center [210, 138] width 43 height 14
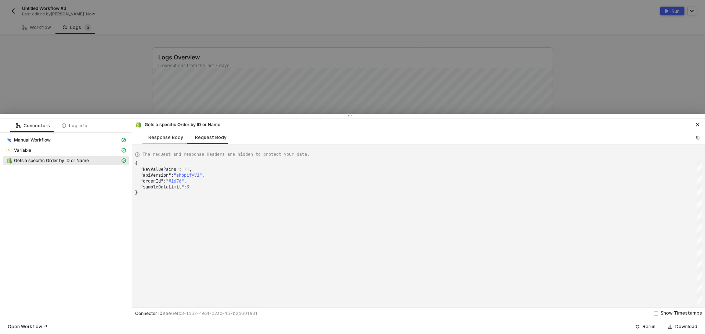
click at [163, 135] on div "Response Body" at bounding box center [165, 138] width 35 height 6
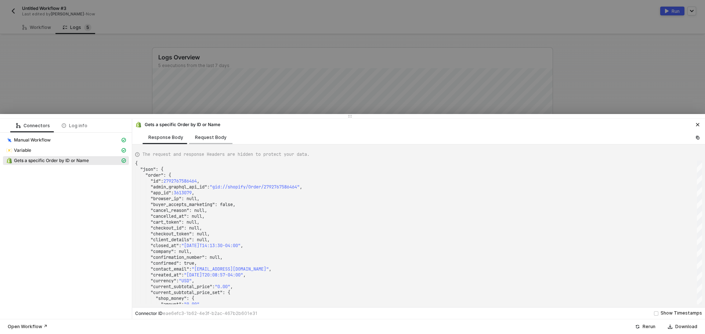
click at [210, 135] on div "Request Body" at bounding box center [211, 138] width 32 height 6
type textarea "{ "keyValuePairs": [], "apiVersion": "shopifyV1", "orderId": "#1676", "sampleDa…"
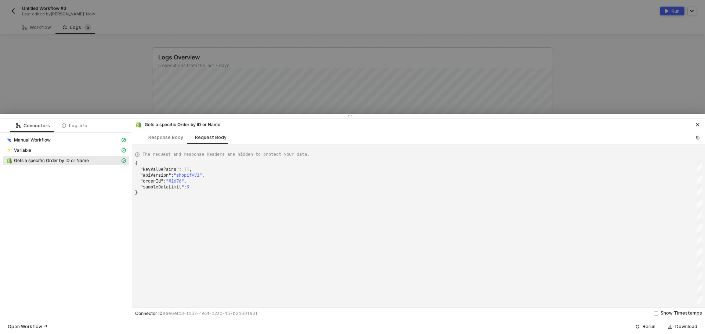
click at [16, 63] on div at bounding box center [352, 167] width 705 height 334
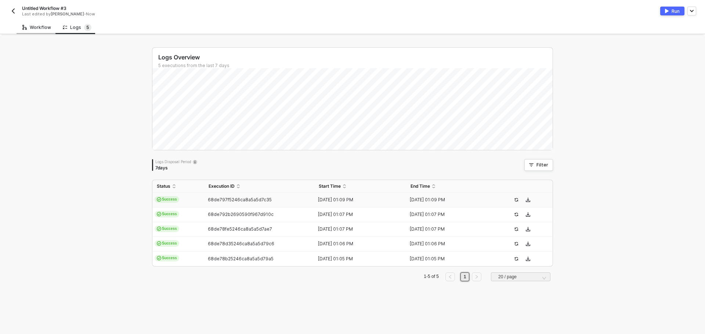
click at [35, 21] on div "Workflow" at bounding box center [37, 28] width 40 height 14
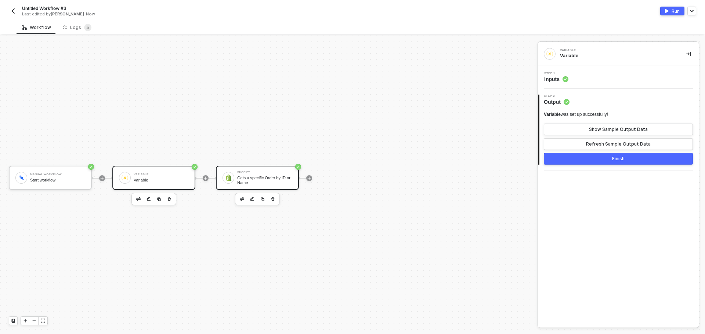
click at [250, 175] on div "Shopify Gets a specific Order by ID or Name" at bounding box center [264, 178] width 55 height 14
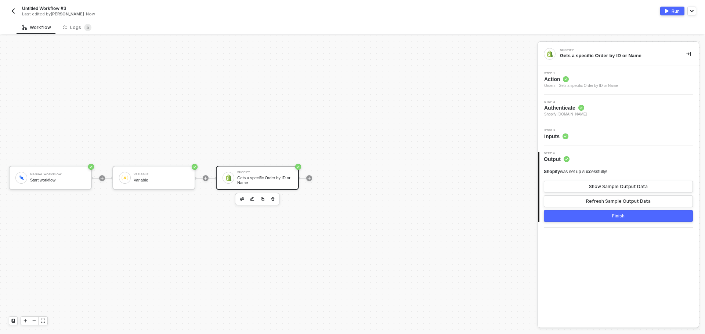
click at [596, 134] on div "Step 3 Inputs" at bounding box center [618, 134] width 159 height 11
